Goal: Navigation & Orientation: Find specific page/section

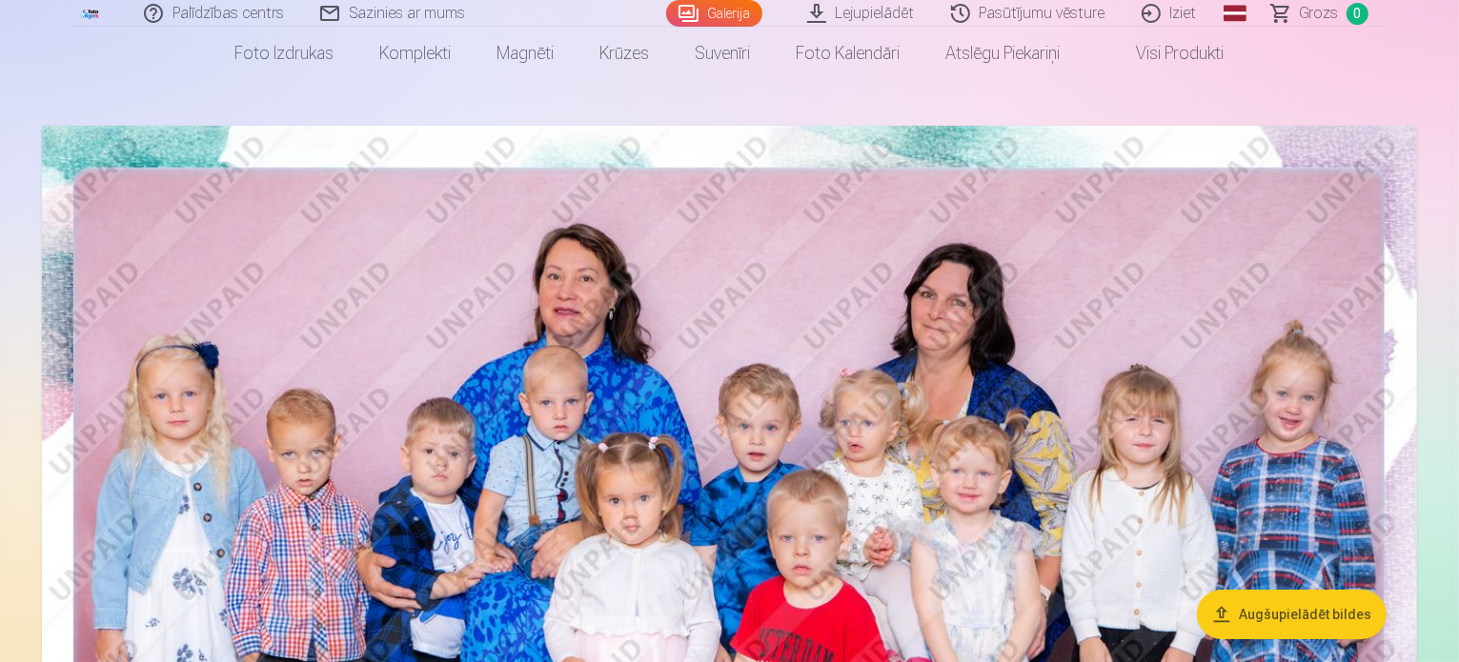
scroll to position [95, 0]
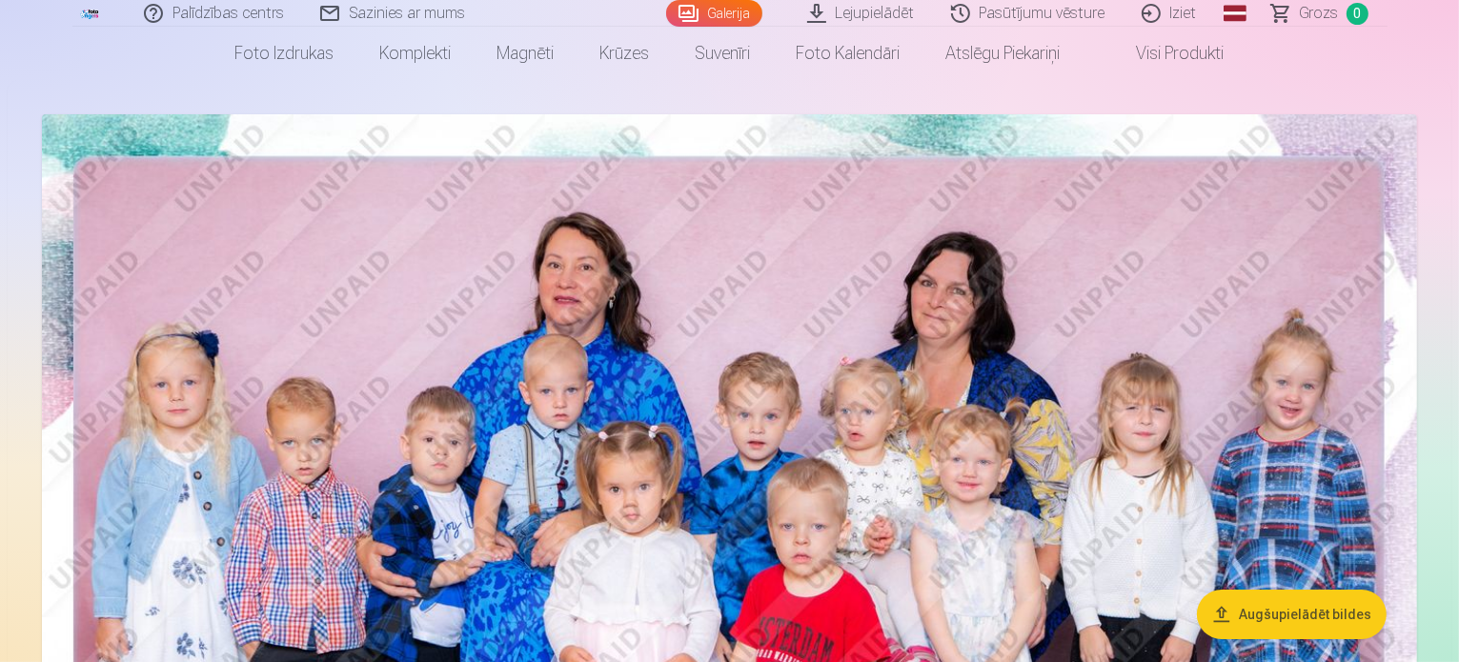
click at [495, 296] on img at bounding box center [729, 573] width 1375 height 918
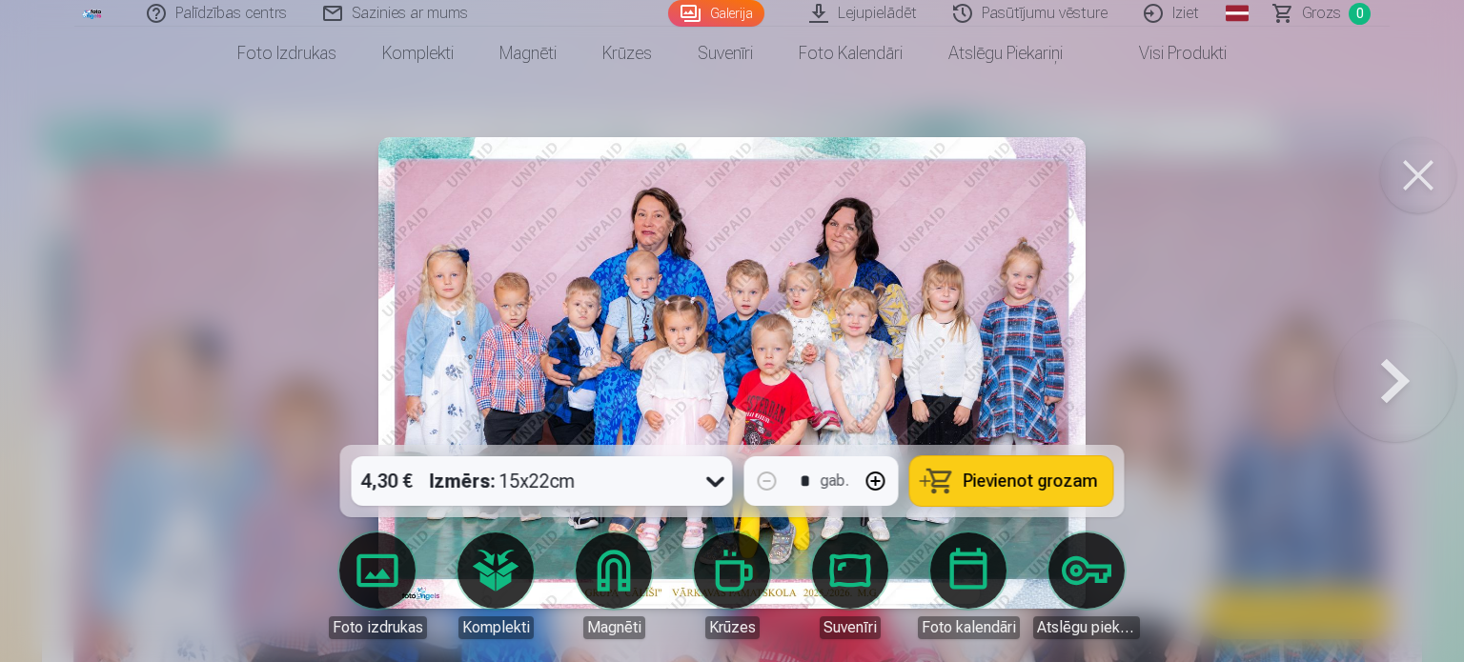
click at [229, 241] on div at bounding box center [732, 331] width 1464 height 662
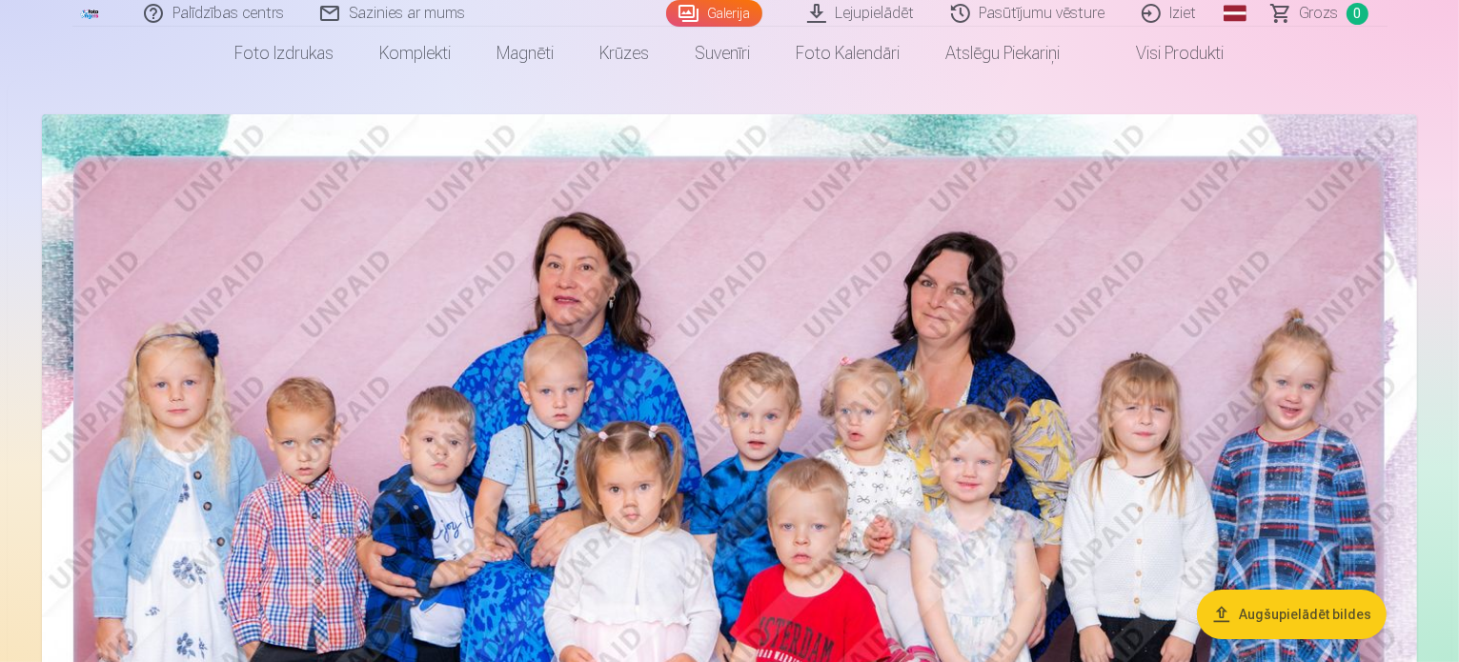
click at [534, 289] on img at bounding box center [729, 573] width 1375 height 918
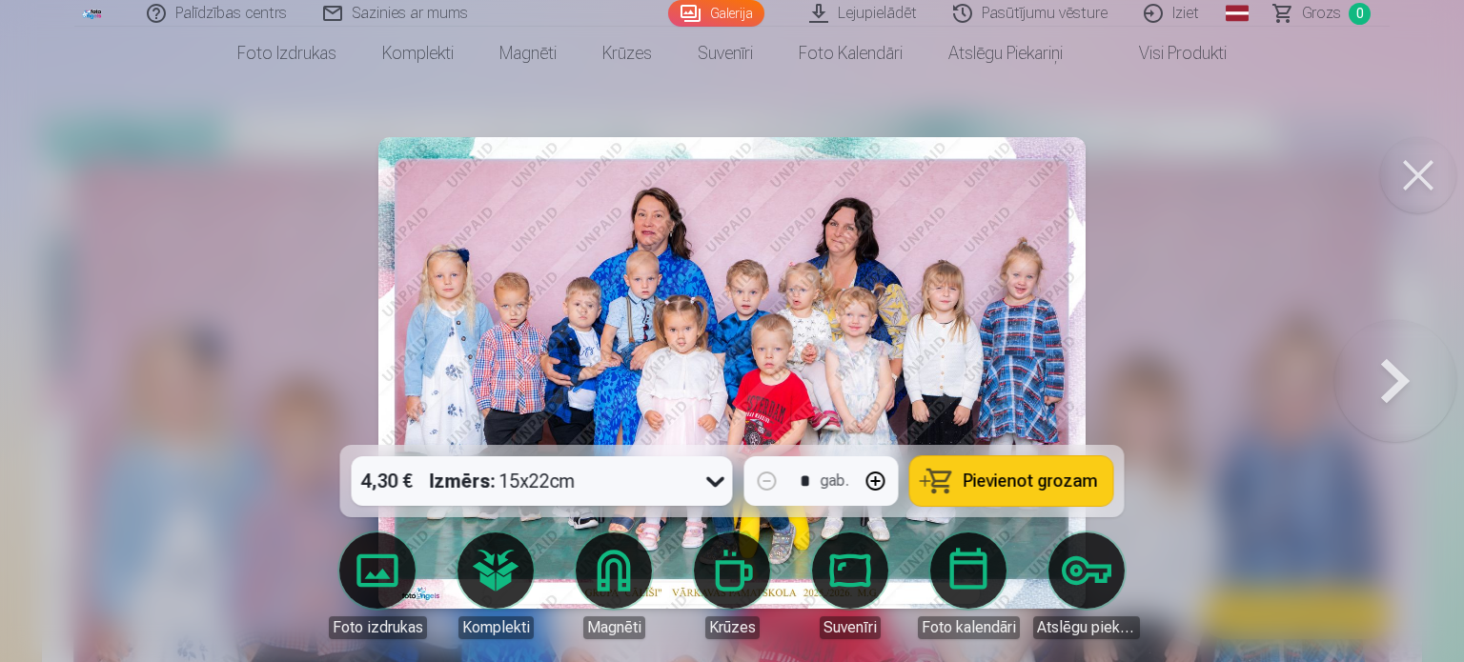
click at [995, 556] on link "Foto kalendāri" at bounding box center [968, 586] width 107 height 107
click at [226, 251] on div at bounding box center [732, 331] width 1464 height 662
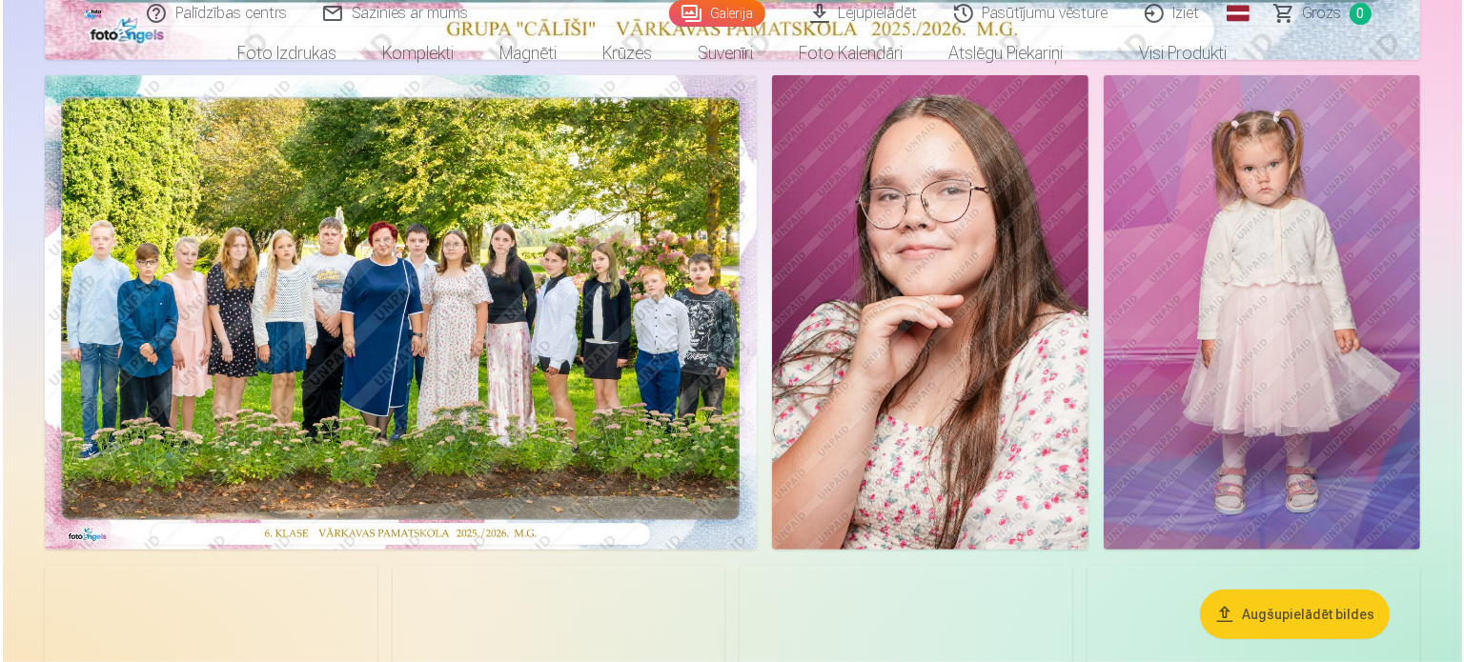
scroll to position [1239, 0]
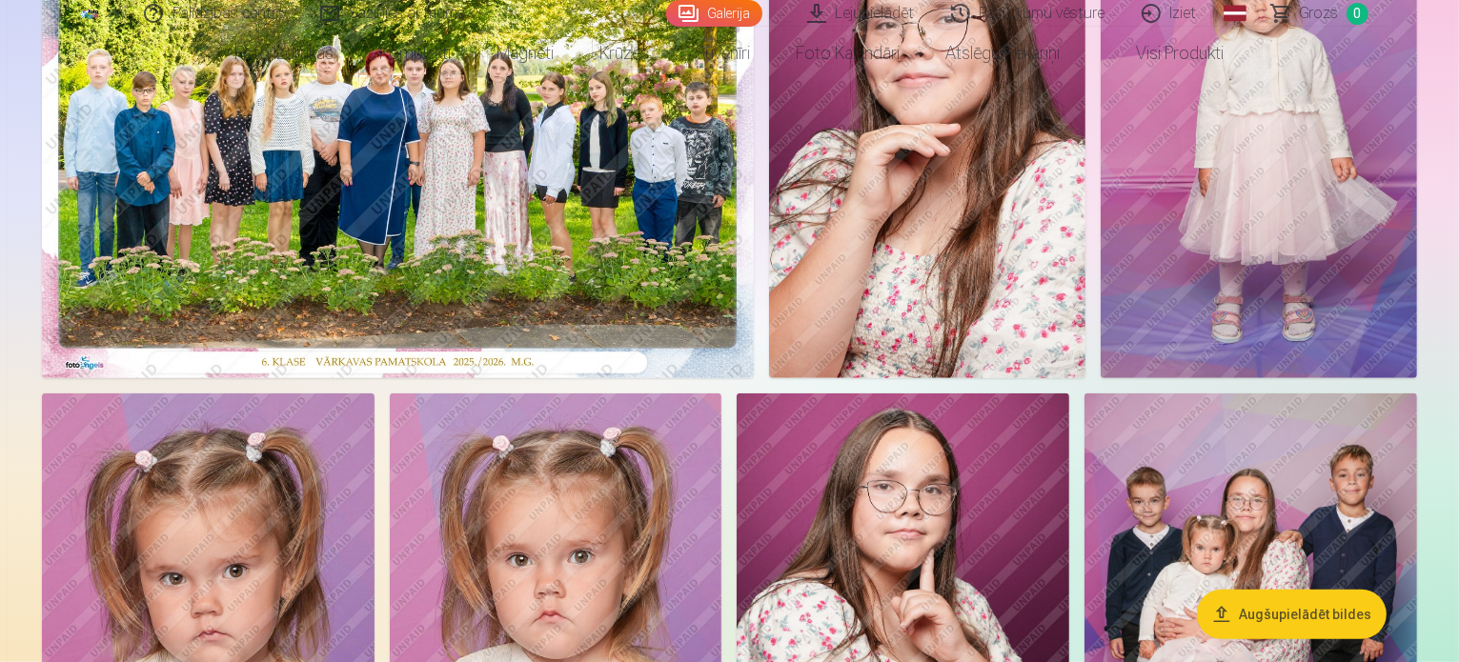
click at [319, 378] on img at bounding box center [398, 141] width 712 height 475
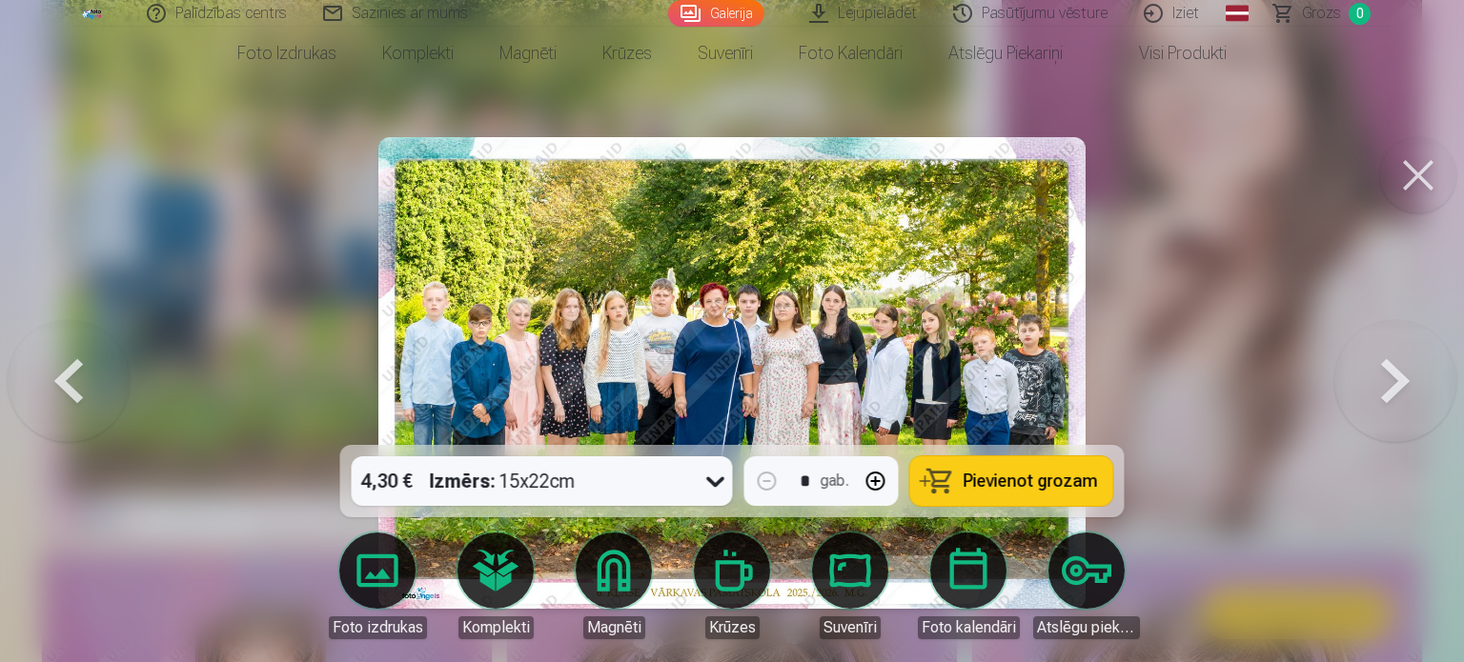
click at [306, 228] on div at bounding box center [732, 331] width 1464 height 662
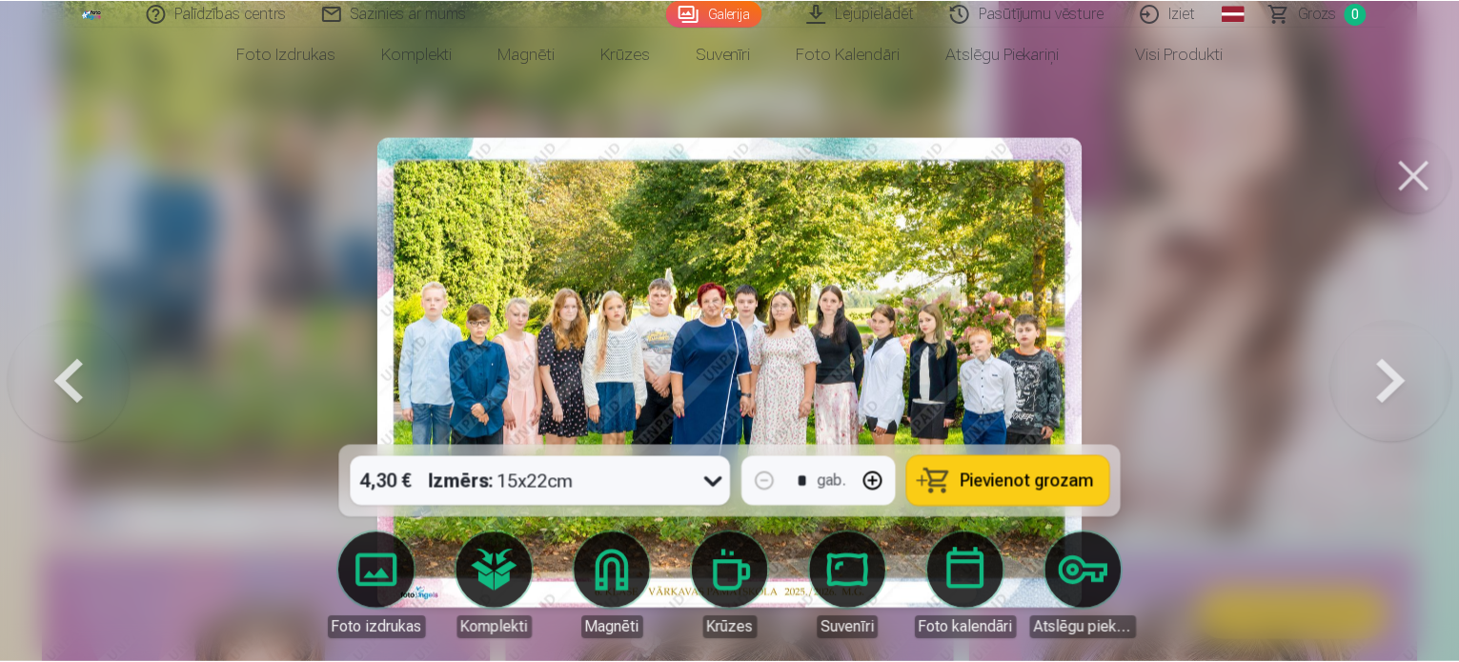
scroll to position [1235, 0]
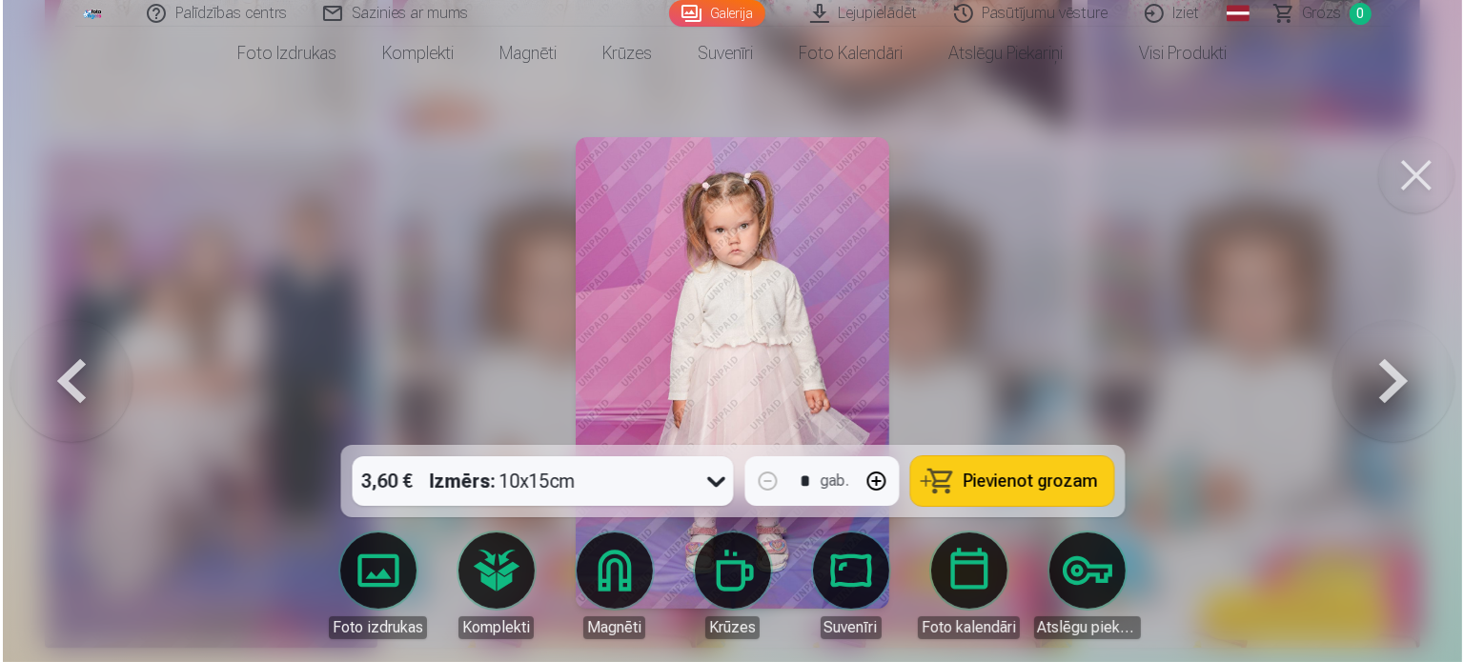
scroll to position [2001, 0]
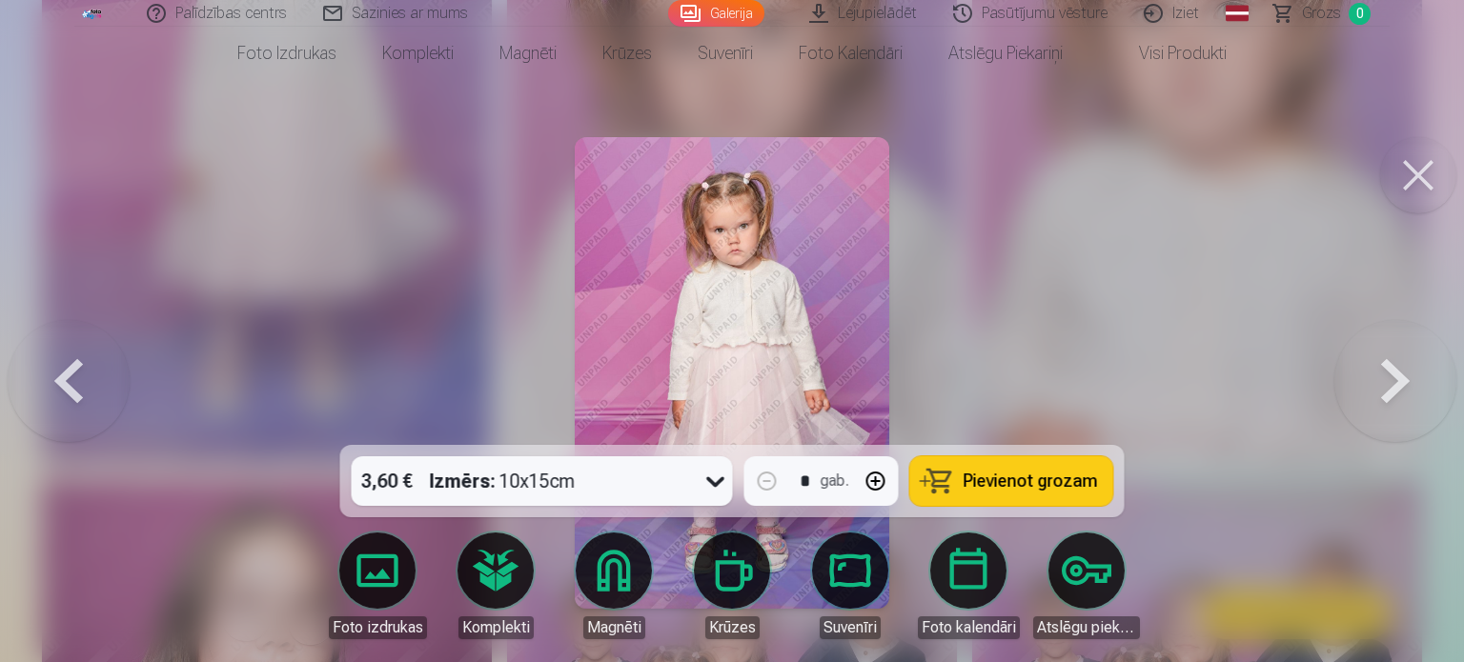
click at [548, 213] on div at bounding box center [732, 331] width 1464 height 662
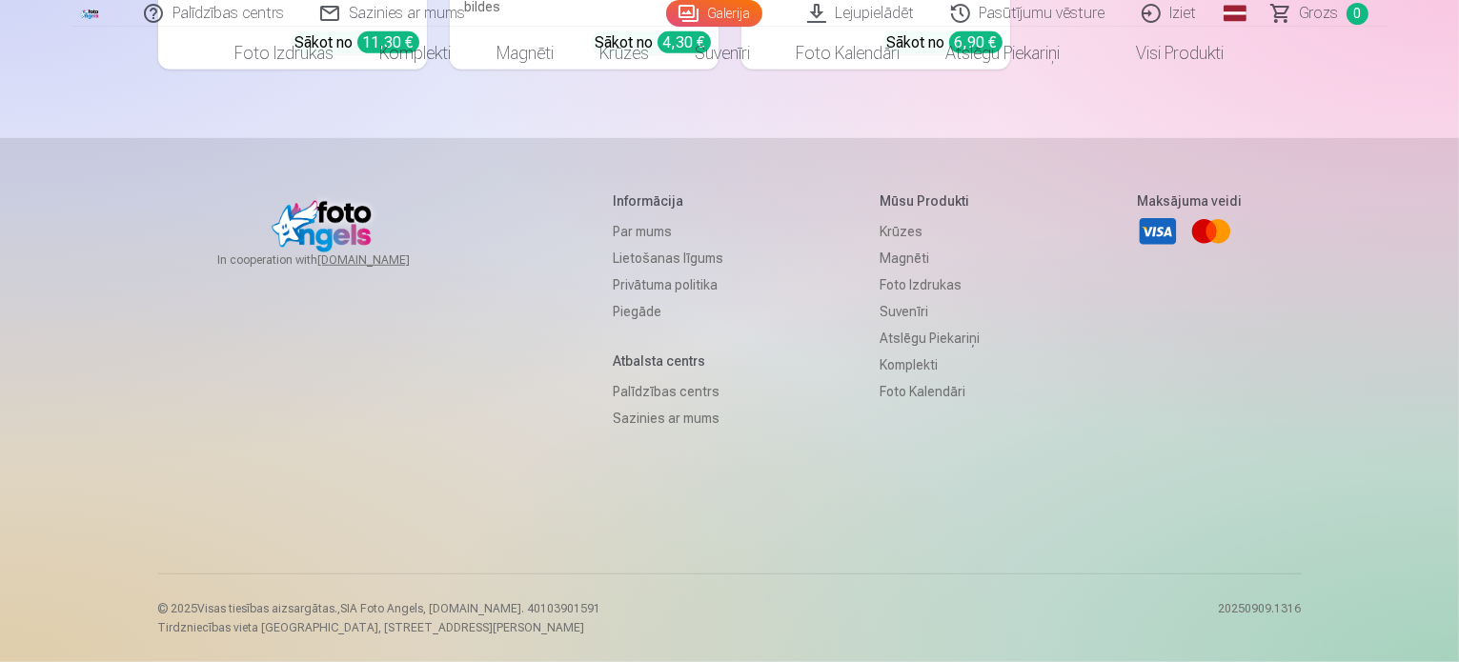
scroll to position [29446, 0]
